Goal: Information Seeking & Learning: Stay updated

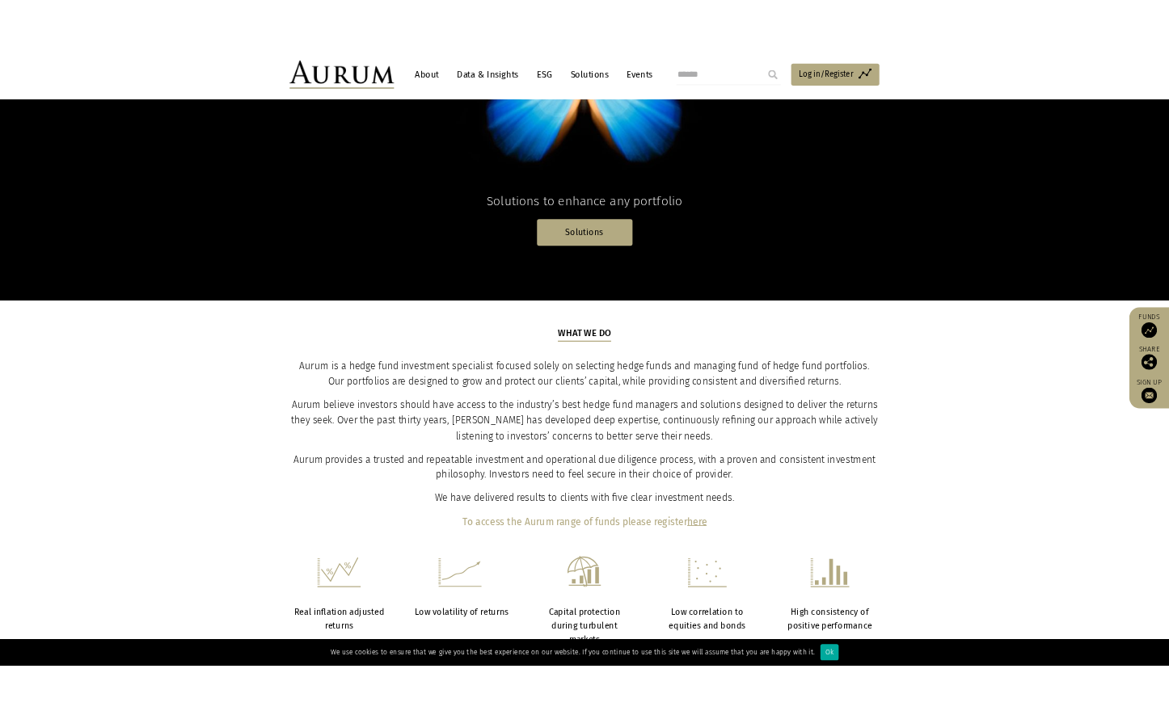
scroll to position [351, 0]
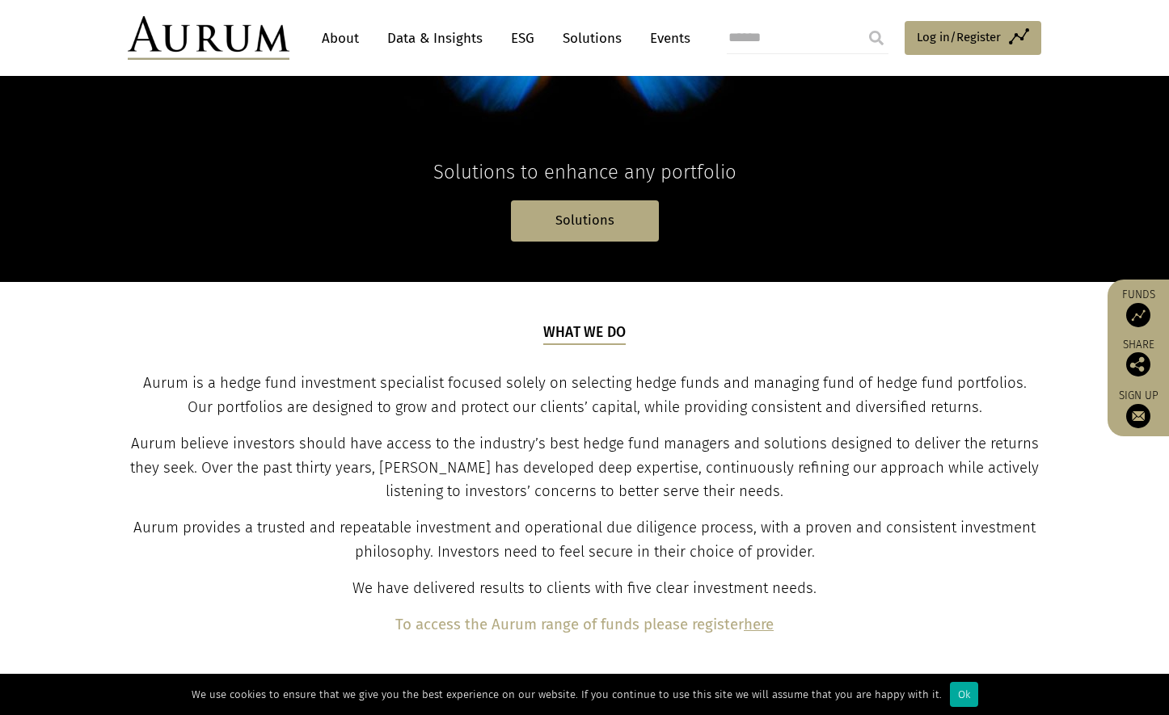
click at [348, 36] on link "About" at bounding box center [340, 38] width 53 height 30
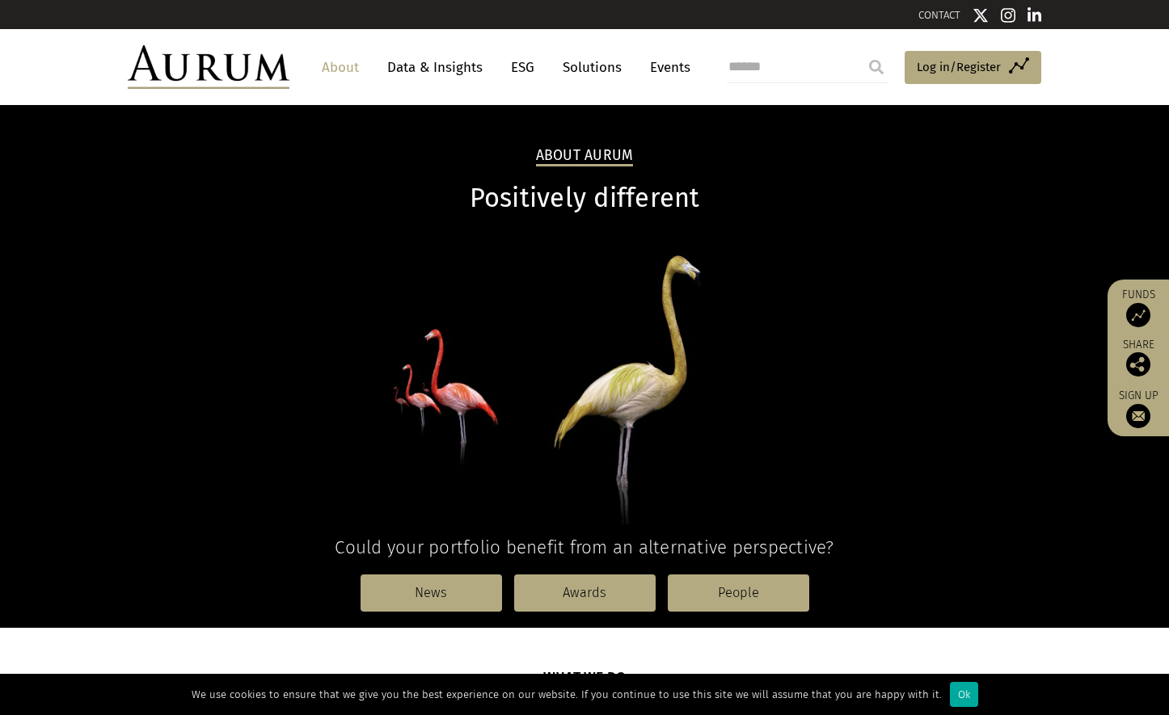
click at [590, 65] on link "Solutions" at bounding box center [592, 68] width 75 height 30
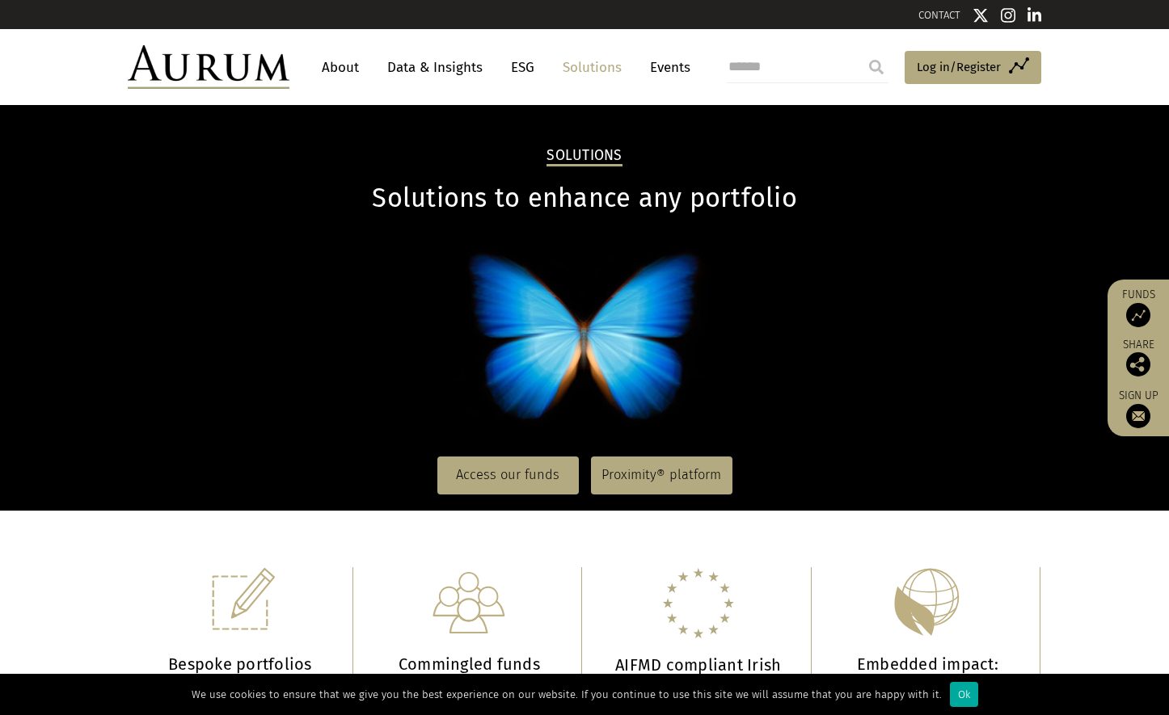
click at [585, 70] on link "Solutions" at bounding box center [592, 68] width 75 height 30
click at [352, 70] on link "About" at bounding box center [340, 68] width 53 height 30
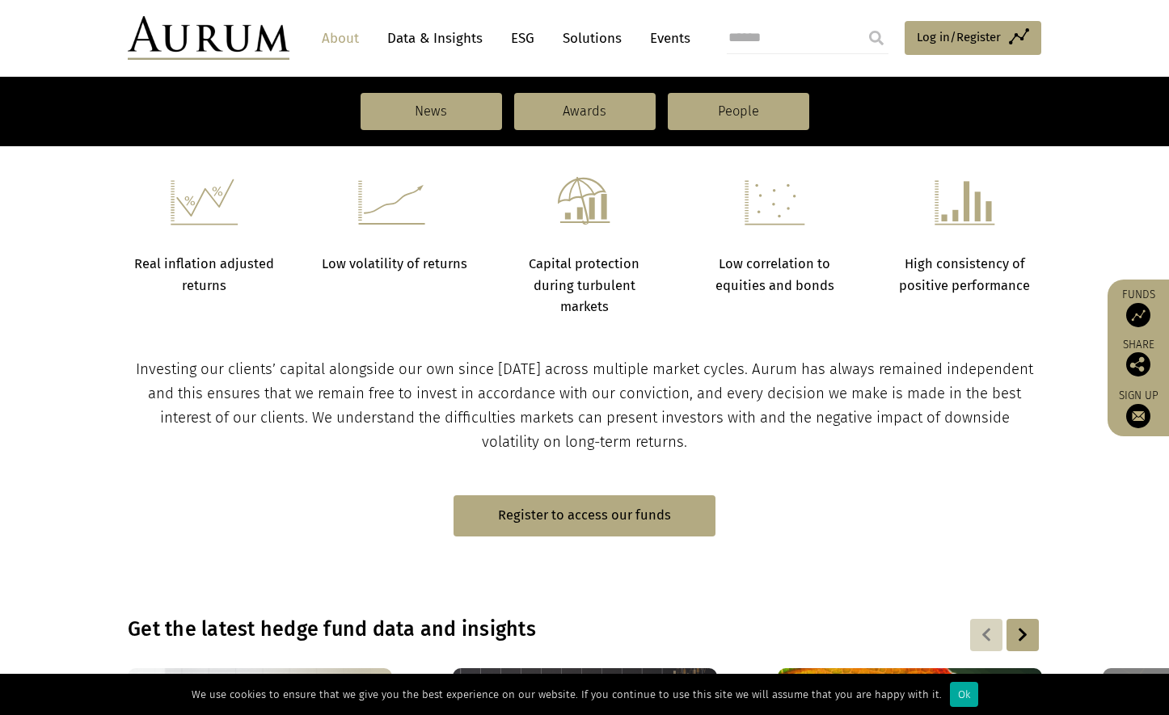
scroll to position [632, 0]
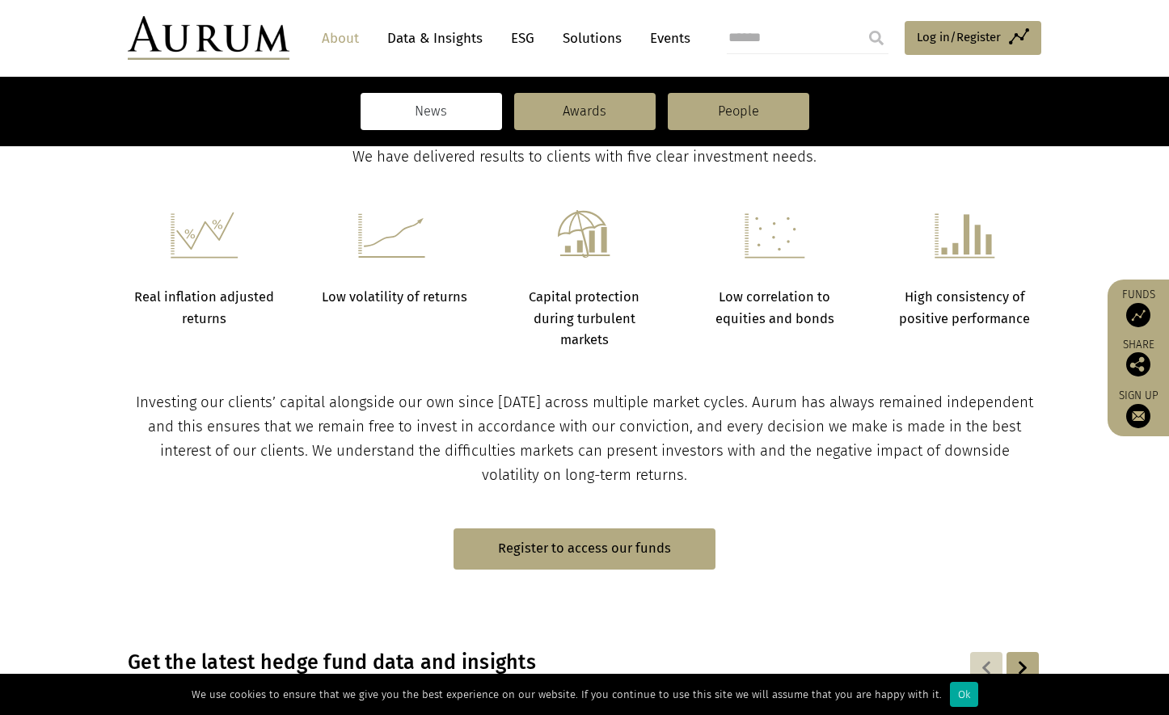
click at [461, 106] on link "News" at bounding box center [431, 111] width 141 height 37
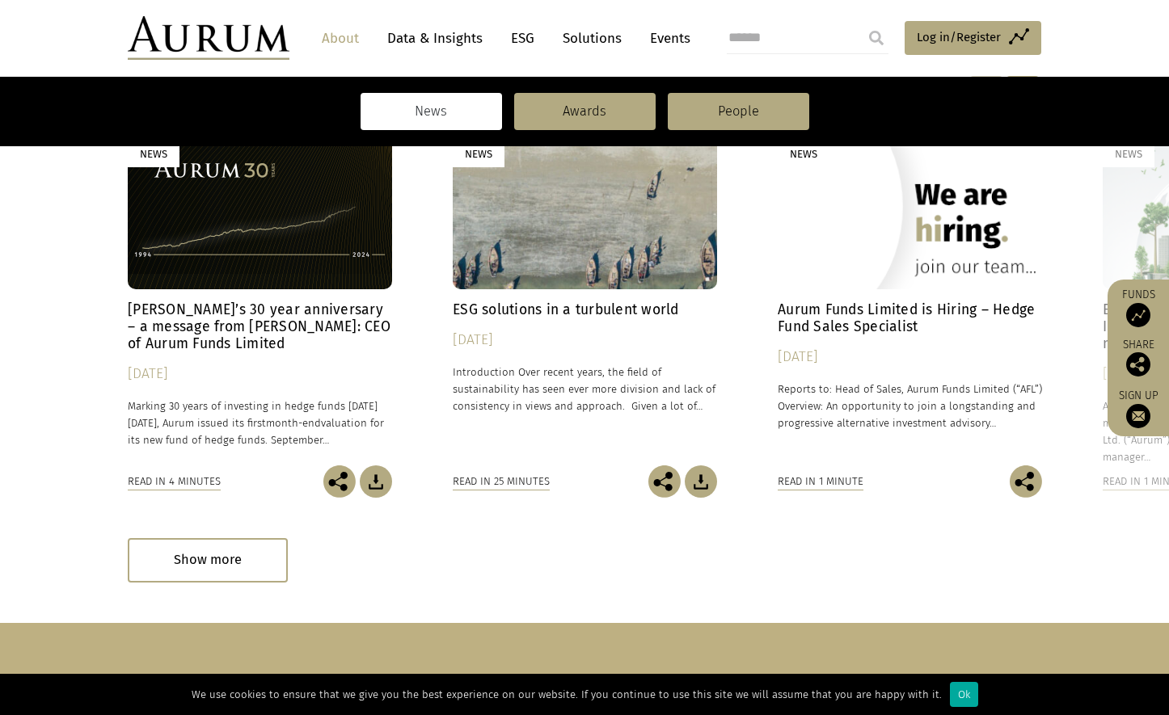
scroll to position [432, 0]
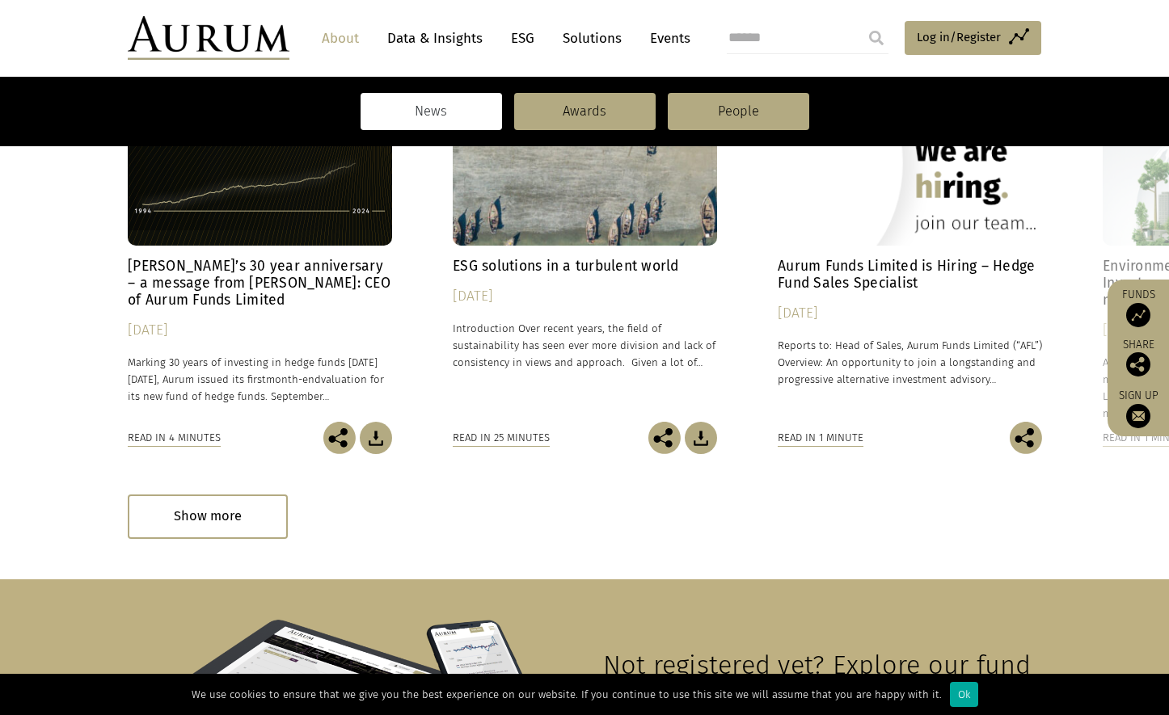
click at [347, 40] on link "About" at bounding box center [340, 38] width 53 height 30
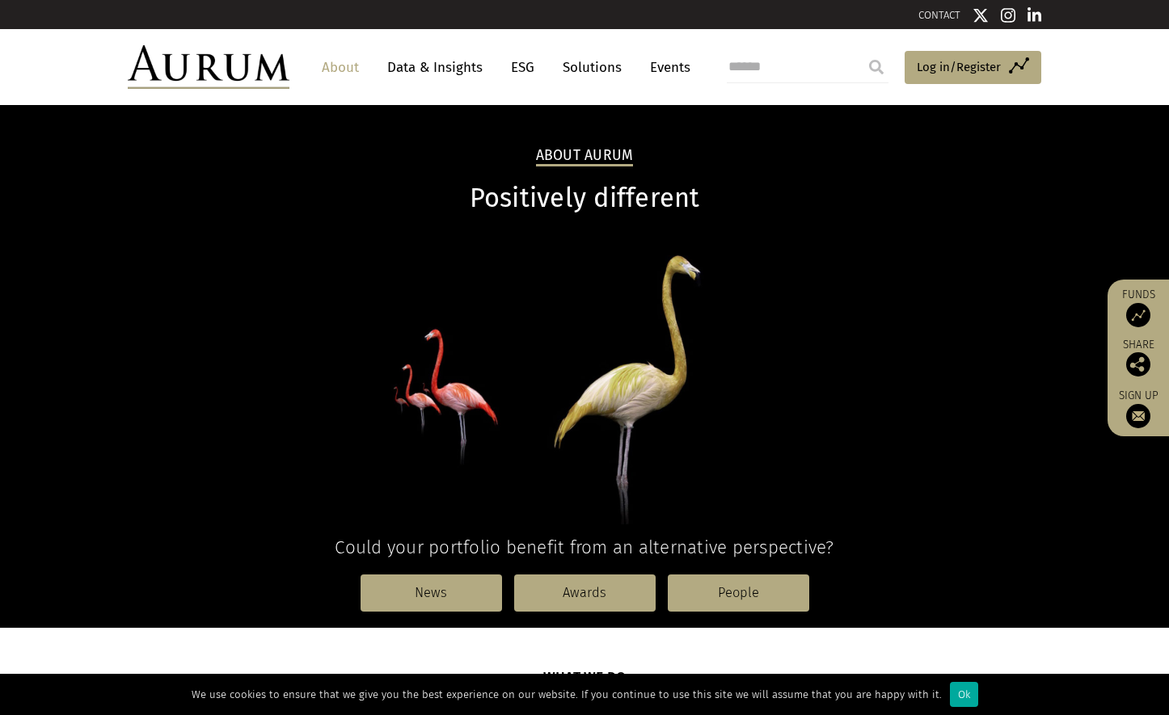
click at [417, 67] on link "Data & Insights" at bounding box center [435, 68] width 112 height 30
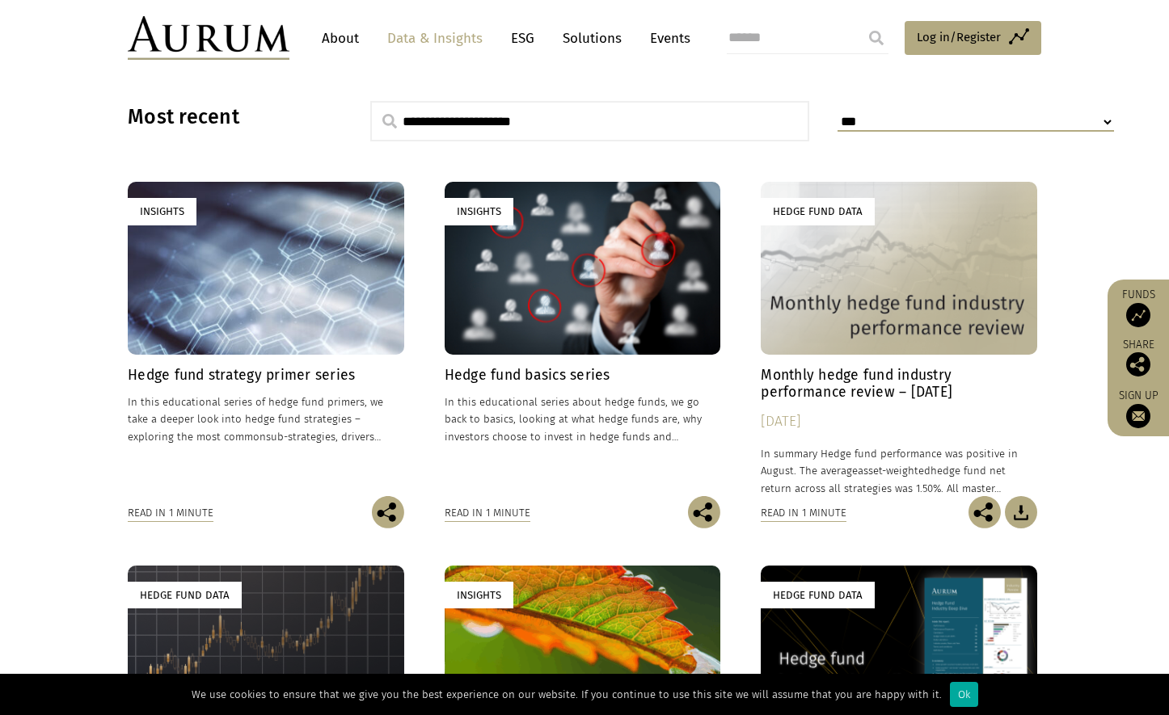
scroll to position [420, 0]
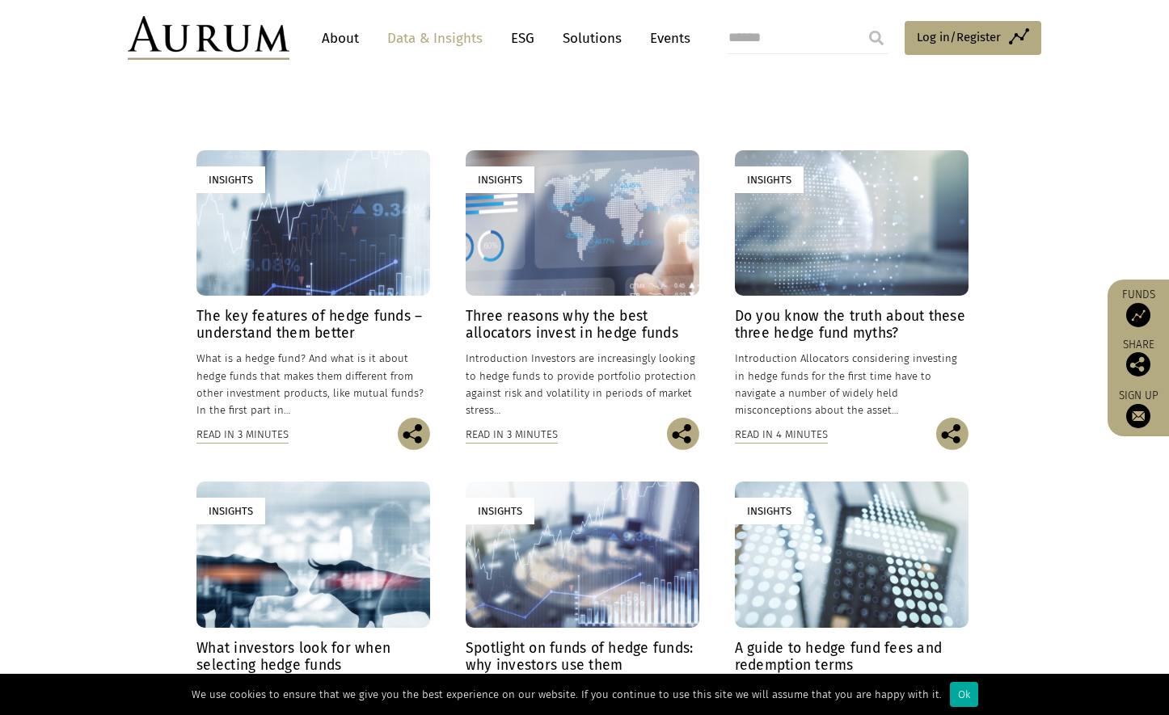
scroll to position [352, 0]
click at [331, 332] on h4 "The key features of hedge funds – understand them better" at bounding box center [313, 324] width 234 height 34
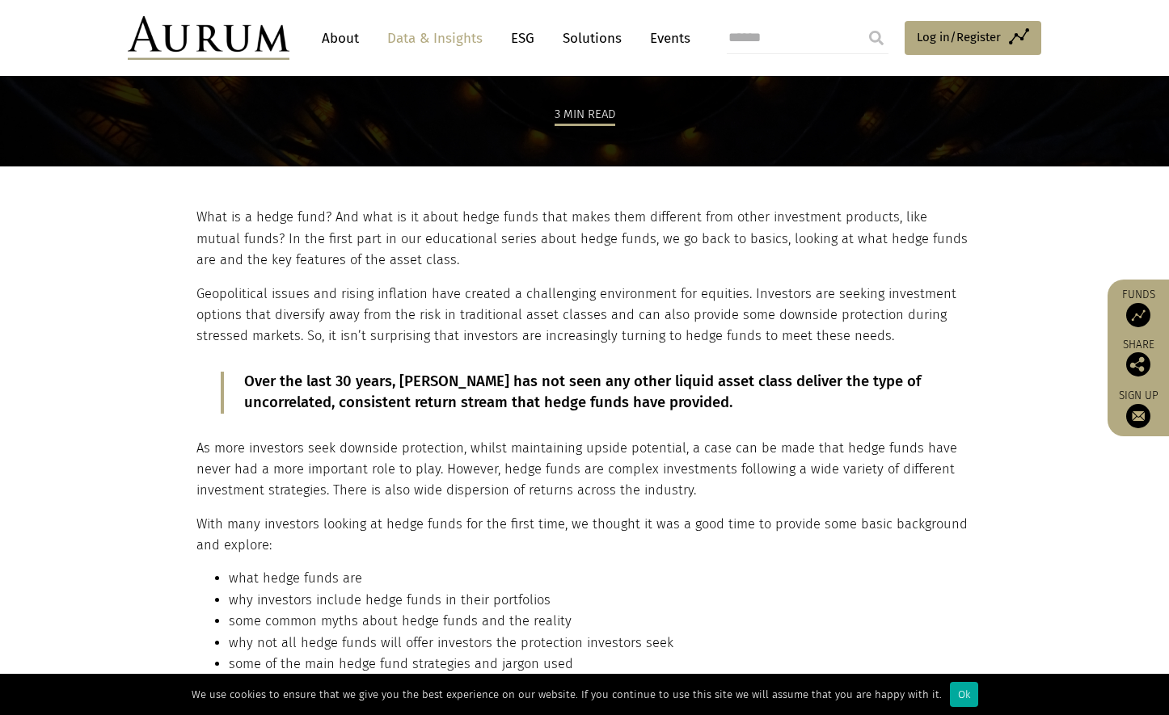
scroll to position [224, 0]
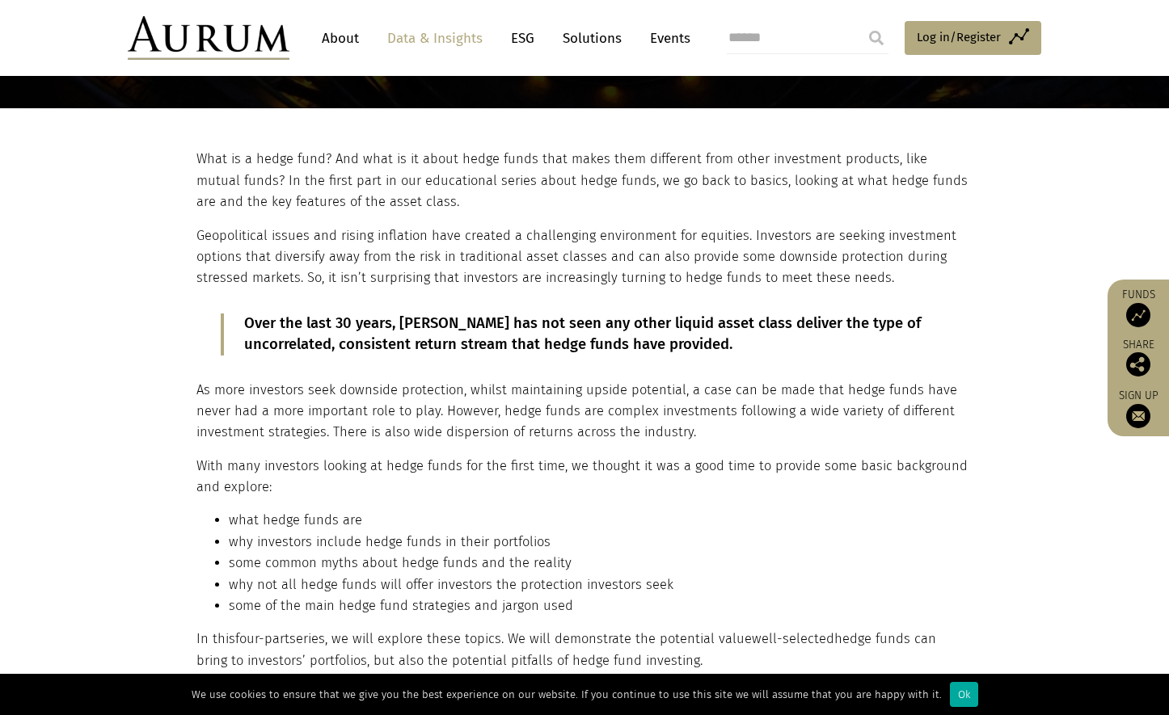
click at [339, 37] on link "About" at bounding box center [340, 38] width 53 height 30
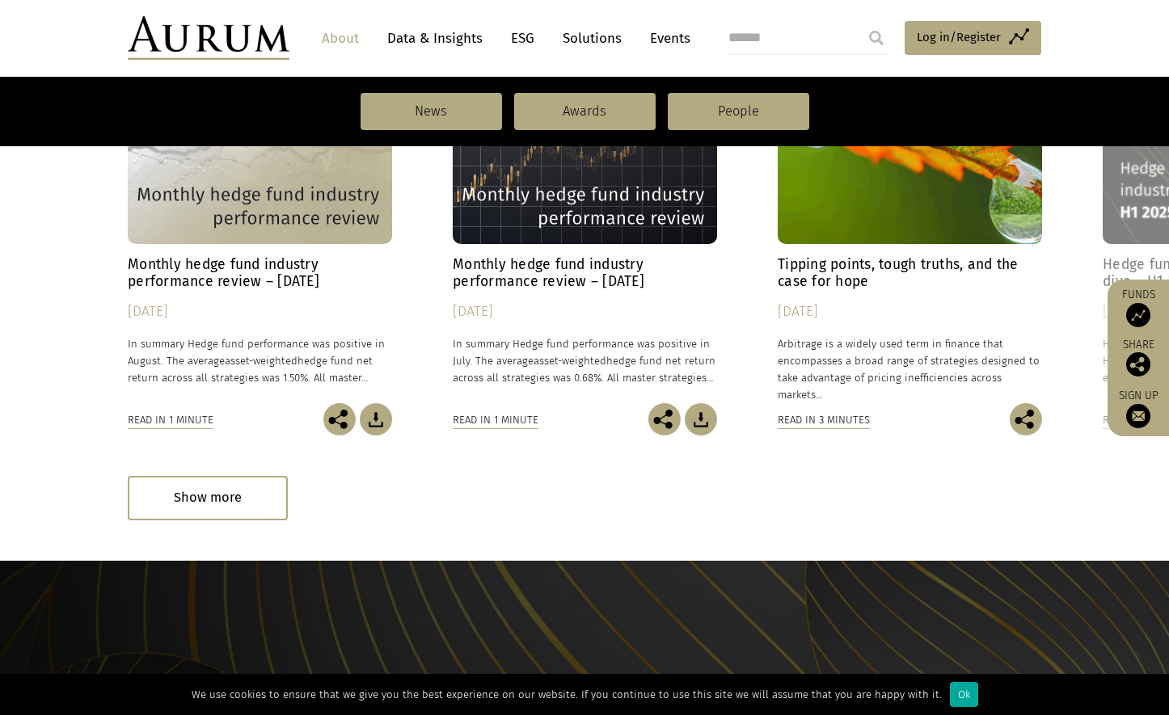
scroll to position [1294, 0]
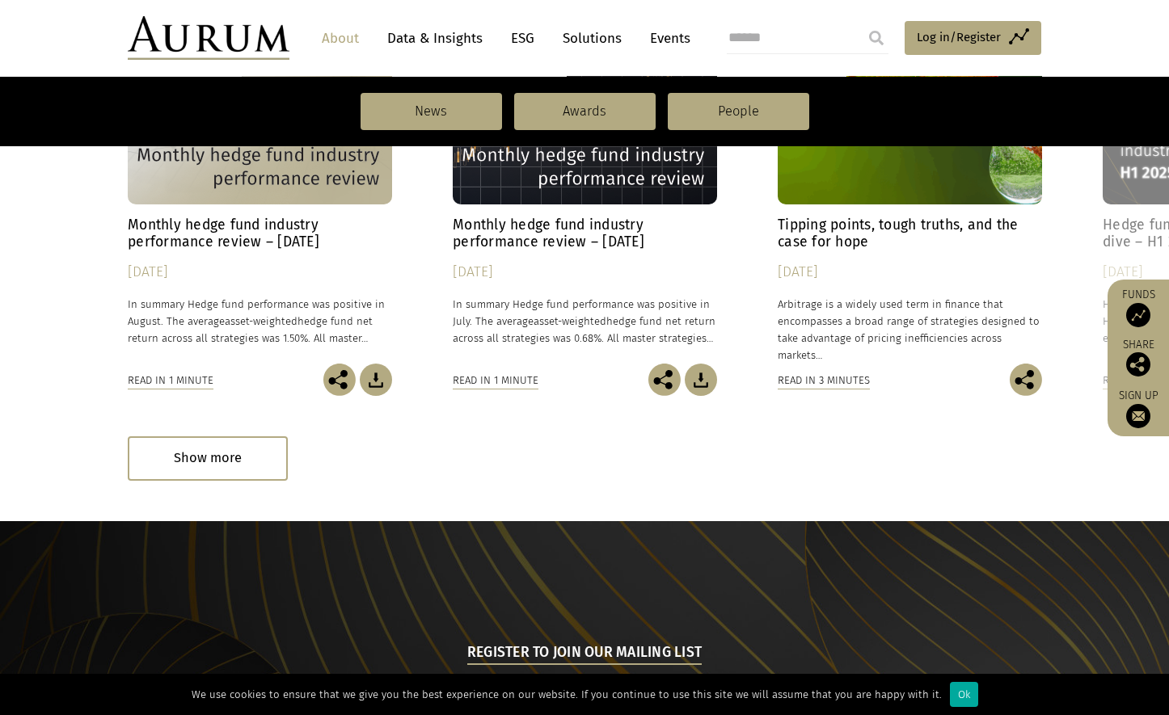
click at [250, 222] on h4 "Monthly hedge fund industry performance review – [DATE]" at bounding box center [260, 234] width 264 height 34
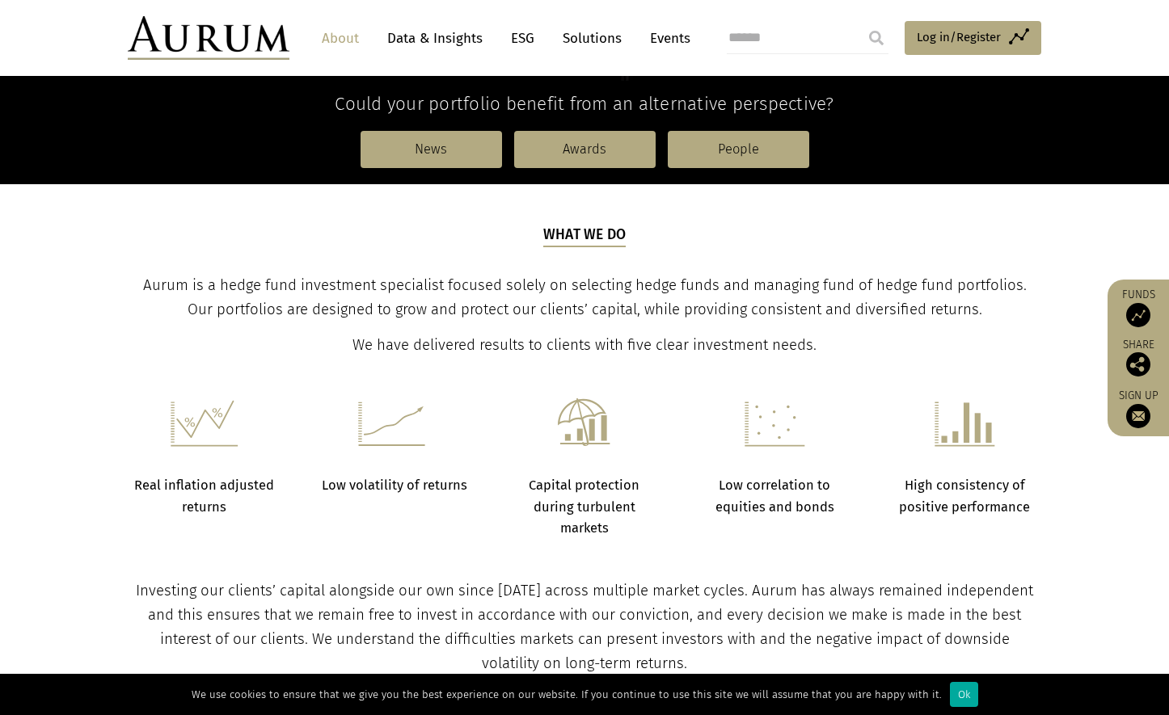
scroll to position [264, 0]
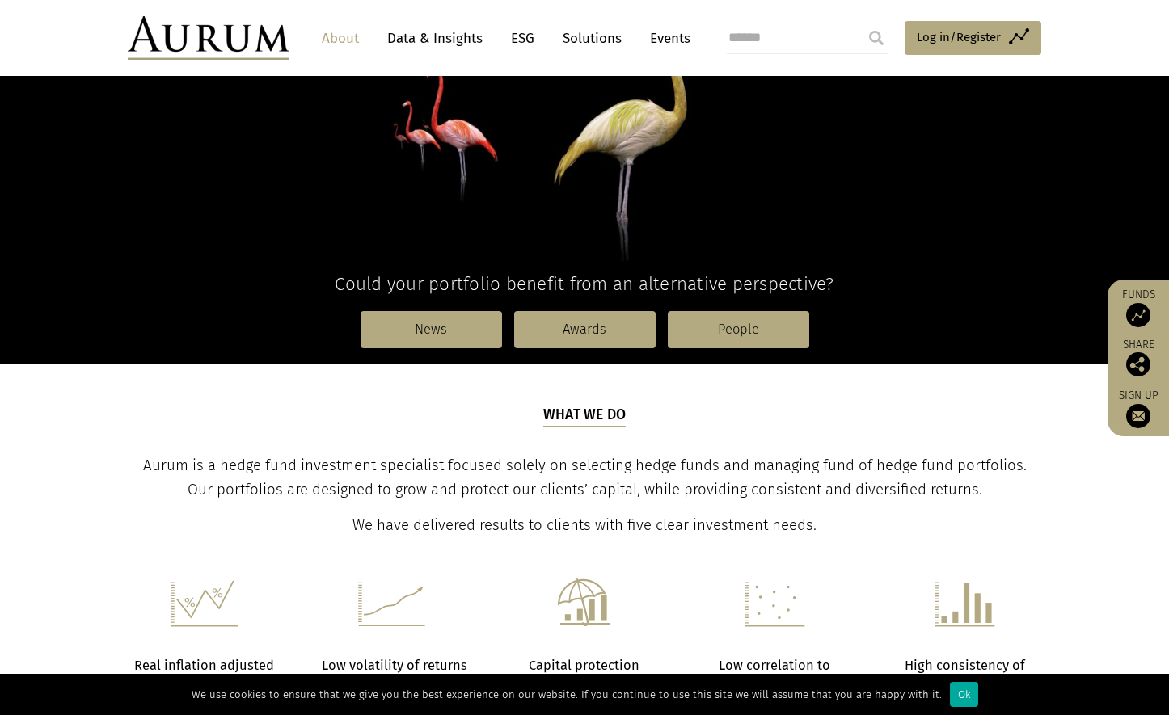
click at [904, 175] on p at bounding box center [584, 117] width 913 height 285
click at [730, 324] on link "People" at bounding box center [738, 329] width 141 height 37
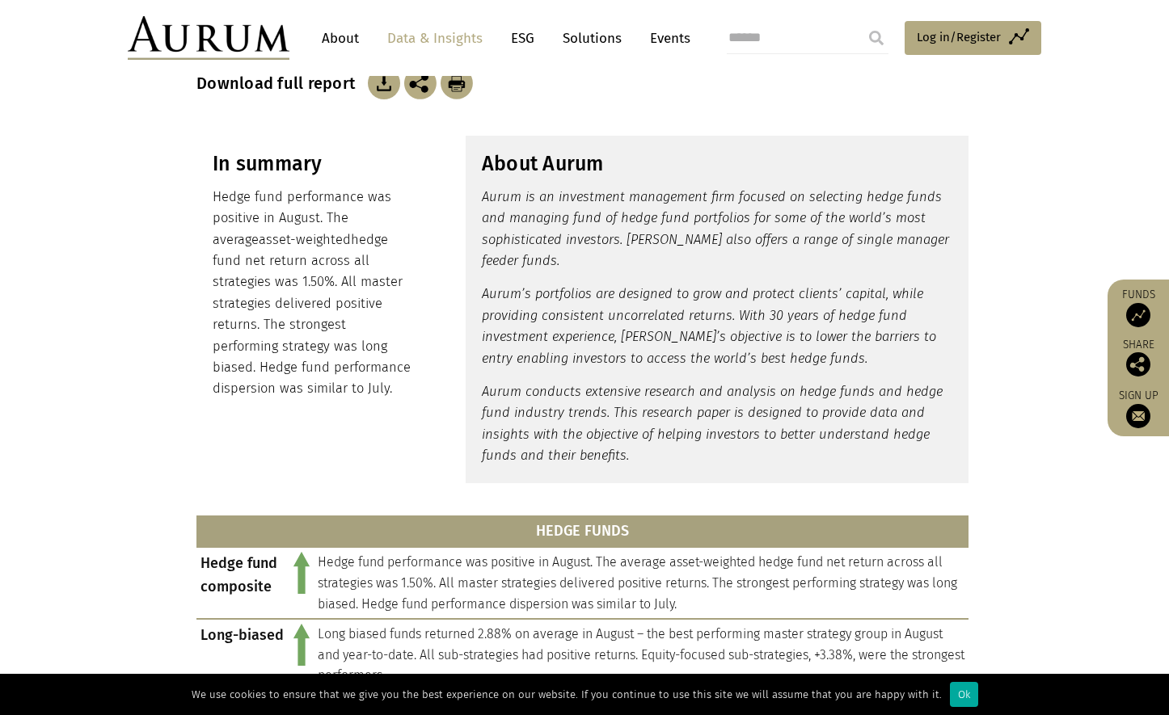
scroll to position [304, 0]
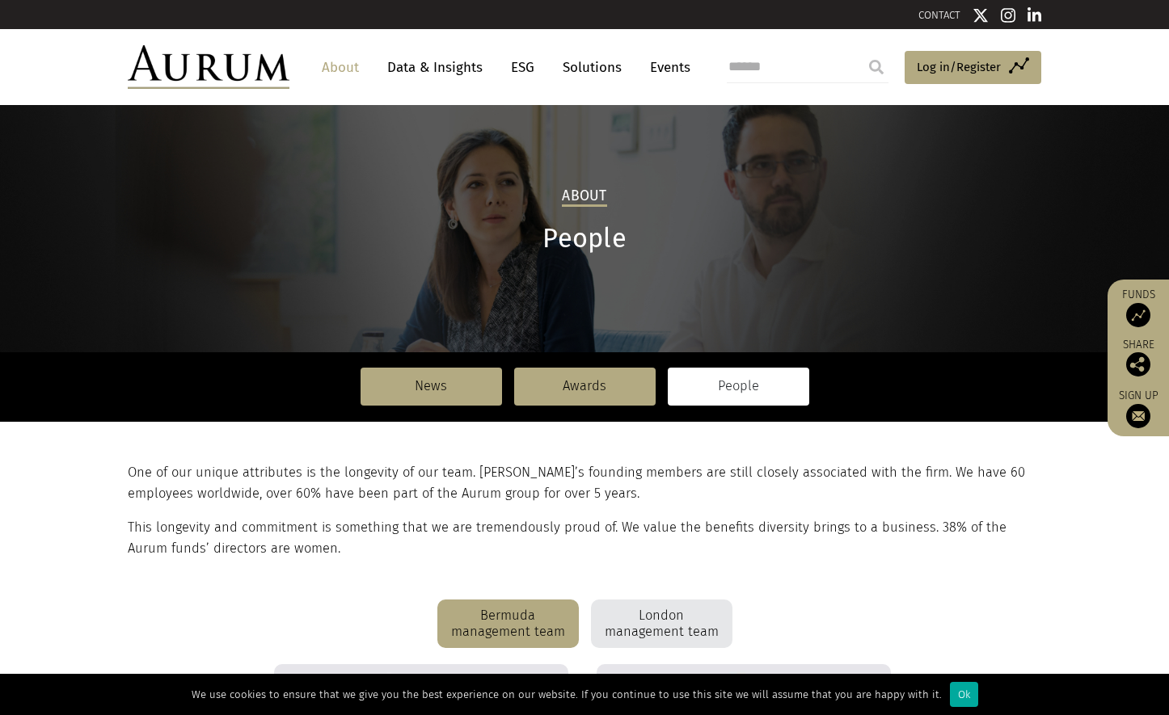
click at [332, 70] on link "About" at bounding box center [340, 68] width 53 height 30
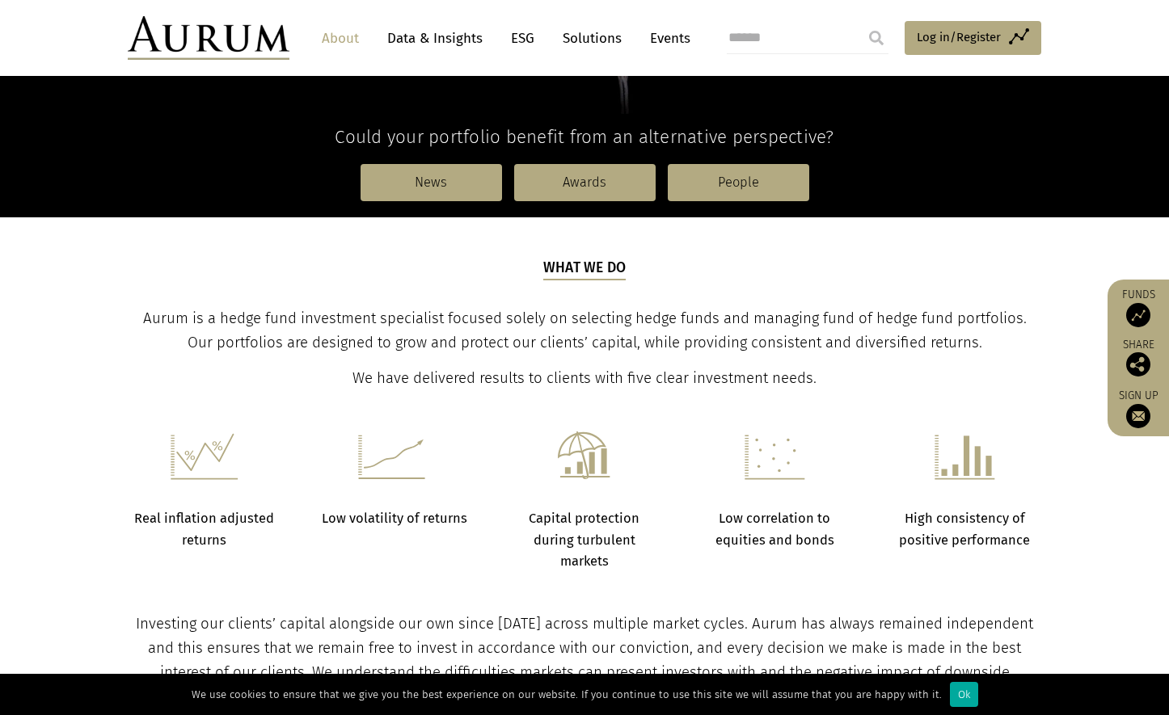
scroll to position [276, 0]
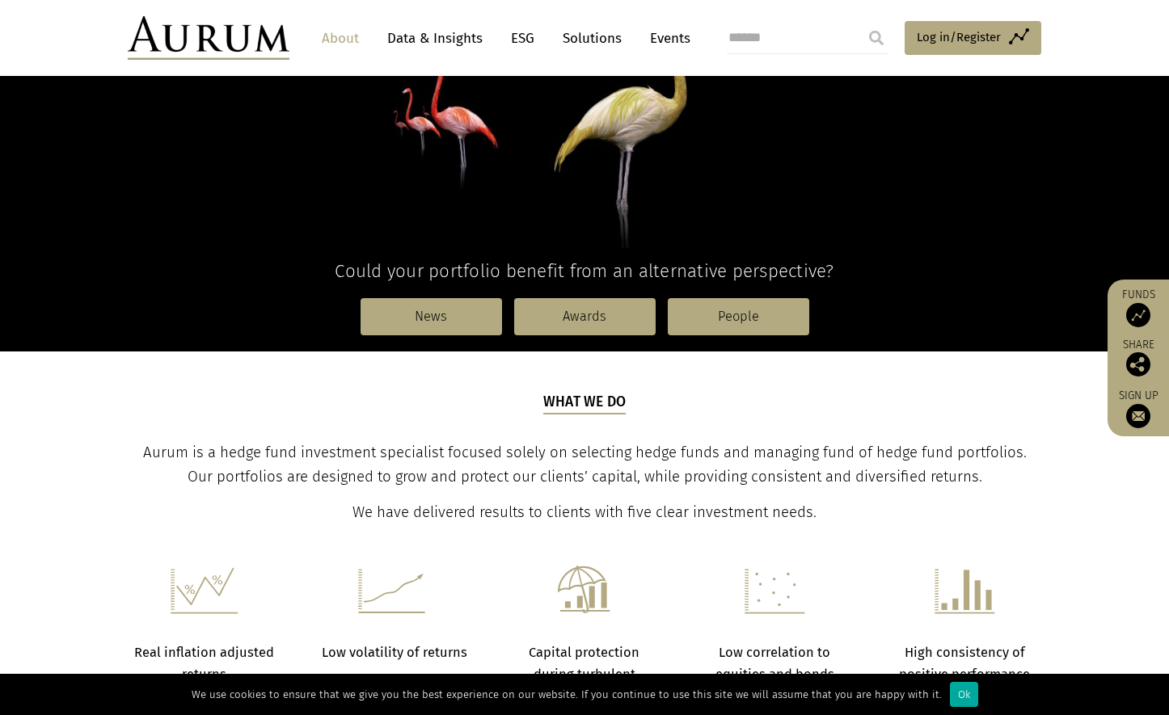
click at [441, 44] on link "Data & Insights" at bounding box center [435, 38] width 112 height 30
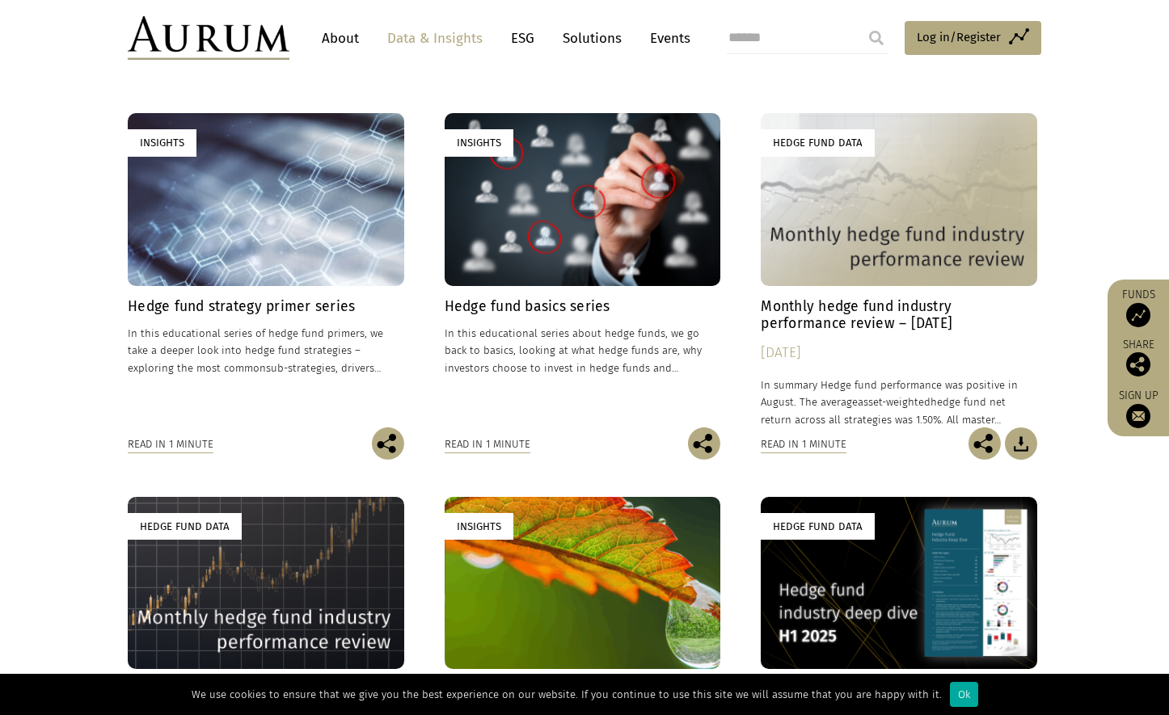
scroll to position [482, 0]
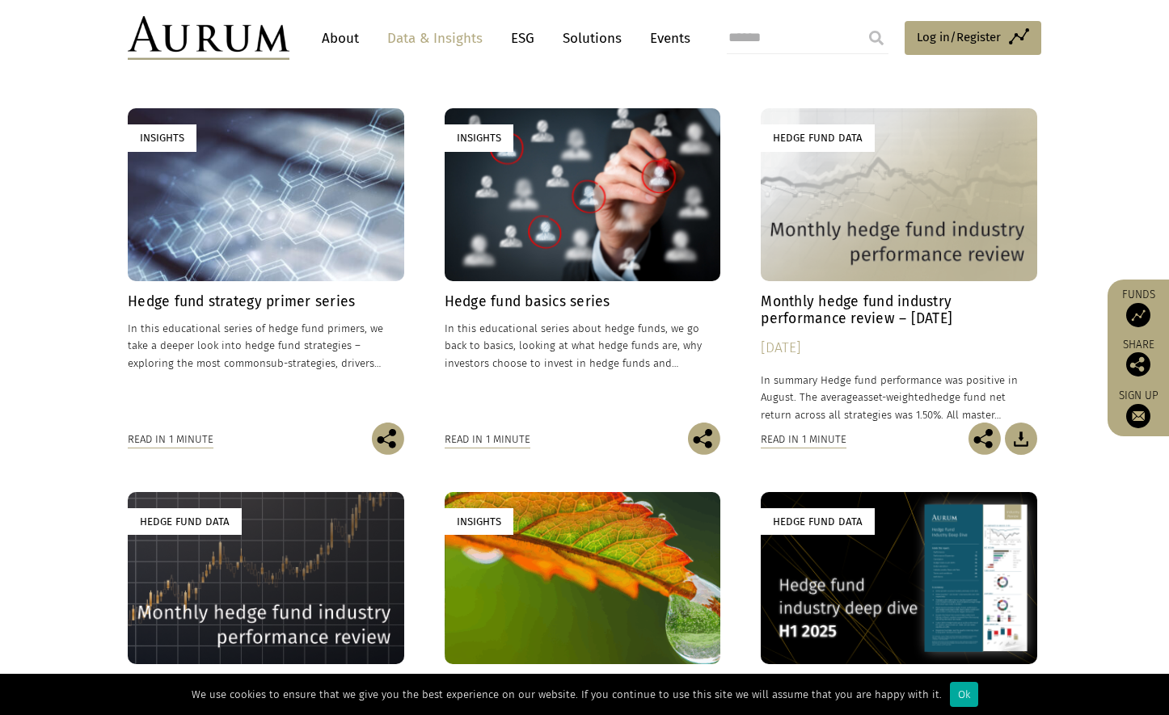
click at [829, 320] on h4 "Monthly hedge fund industry performance review – [DATE]" at bounding box center [899, 310] width 276 height 34
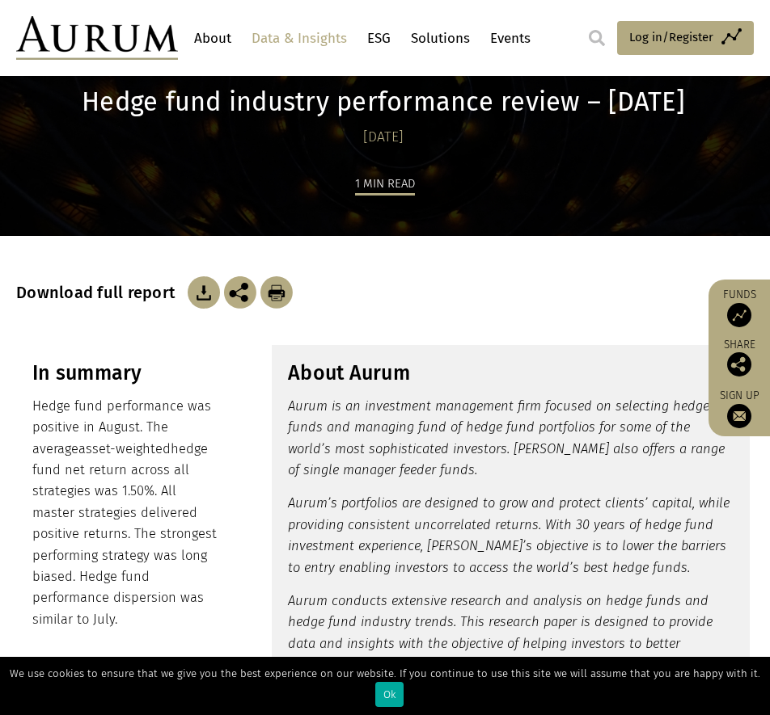
scroll to position [373, 0]
